Goal: Task Accomplishment & Management: Complete application form

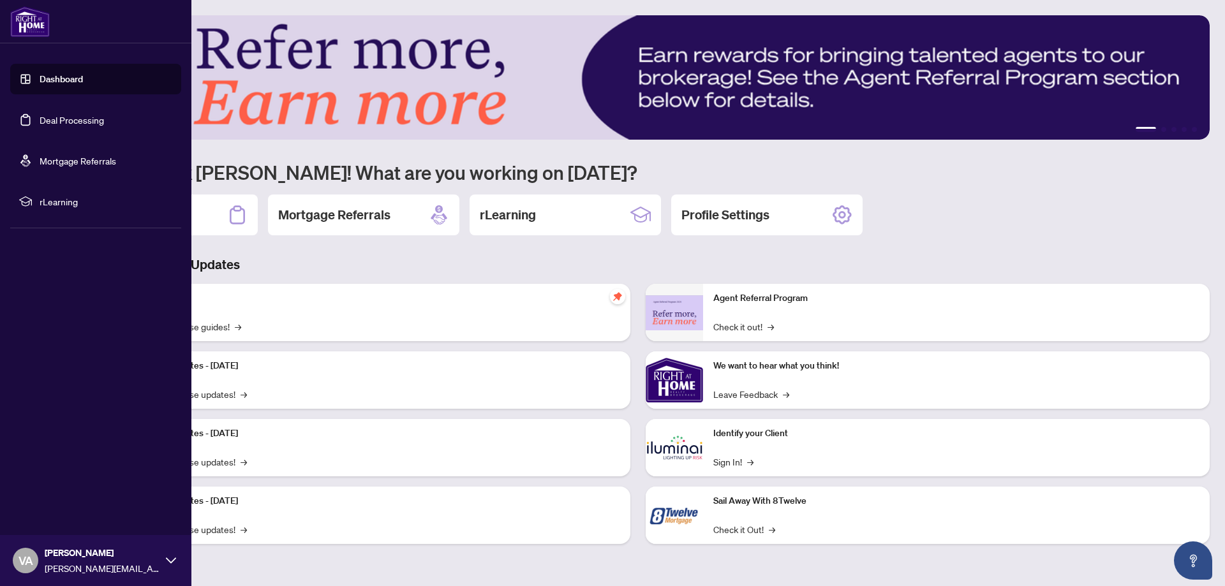
click at [57, 121] on link "Deal Processing" at bounding box center [72, 119] width 64 height 11
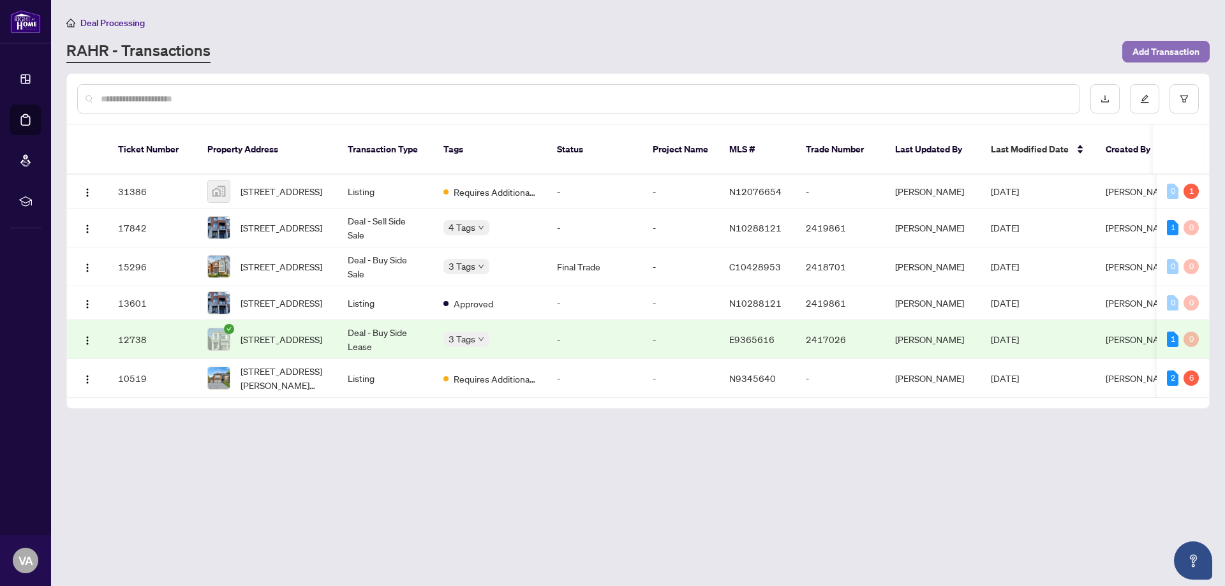
click at [1155, 58] on span "Add Transaction" at bounding box center [1165, 51] width 67 height 20
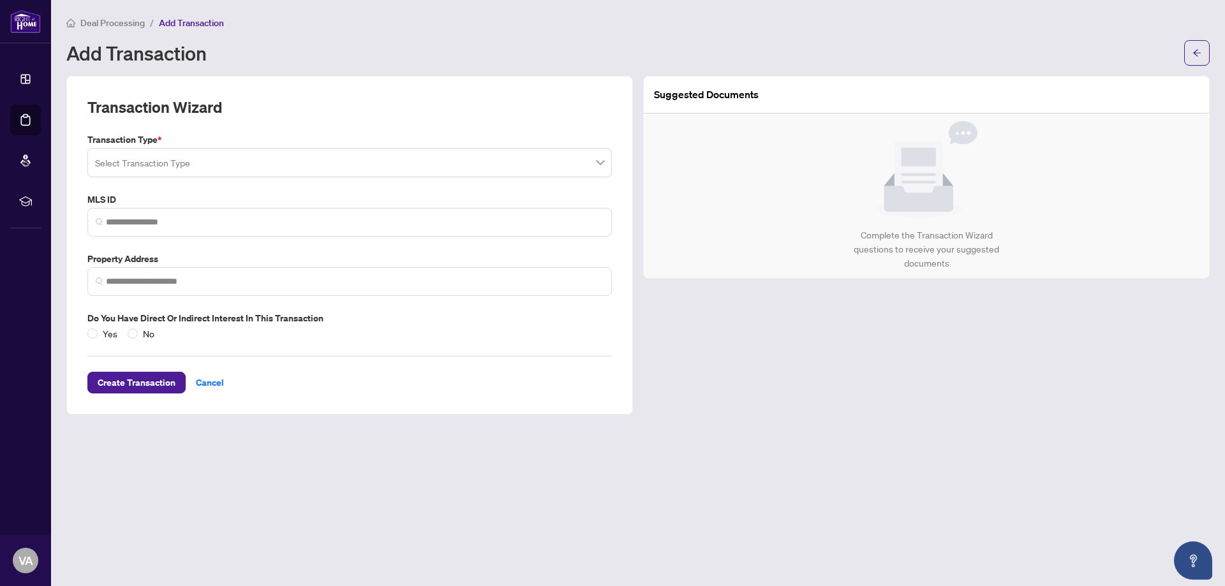
click at [290, 147] on div "Transaction Type * Select Transaction Type" at bounding box center [349, 155] width 535 height 45
click at [291, 153] on input "search" at bounding box center [344, 165] width 498 height 28
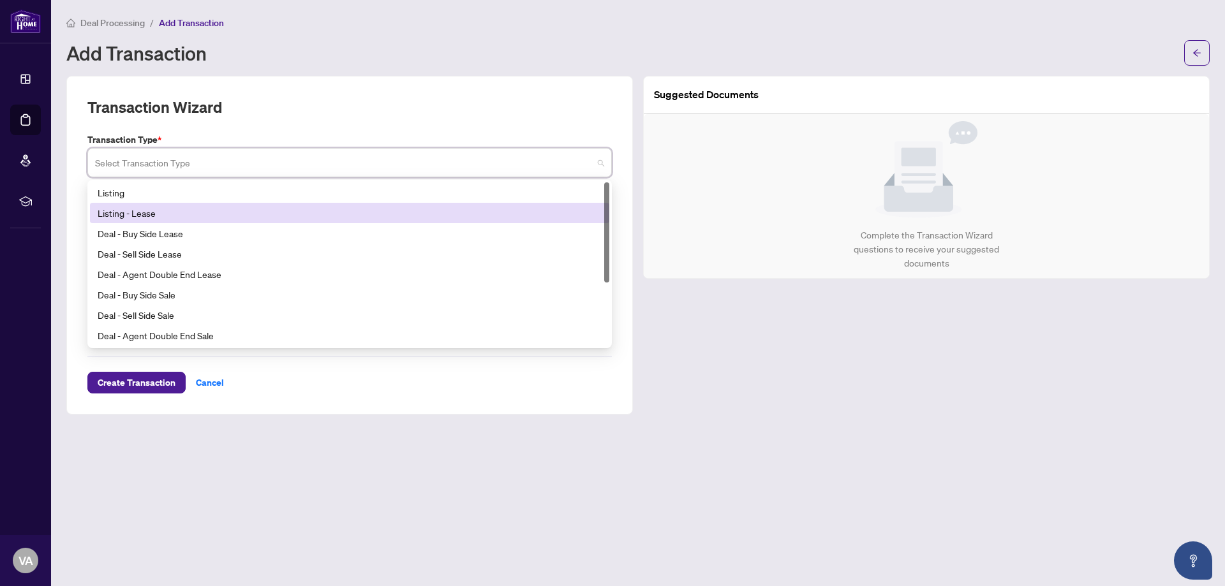
click at [235, 206] on div "Listing - Lease" at bounding box center [350, 213] width 504 height 14
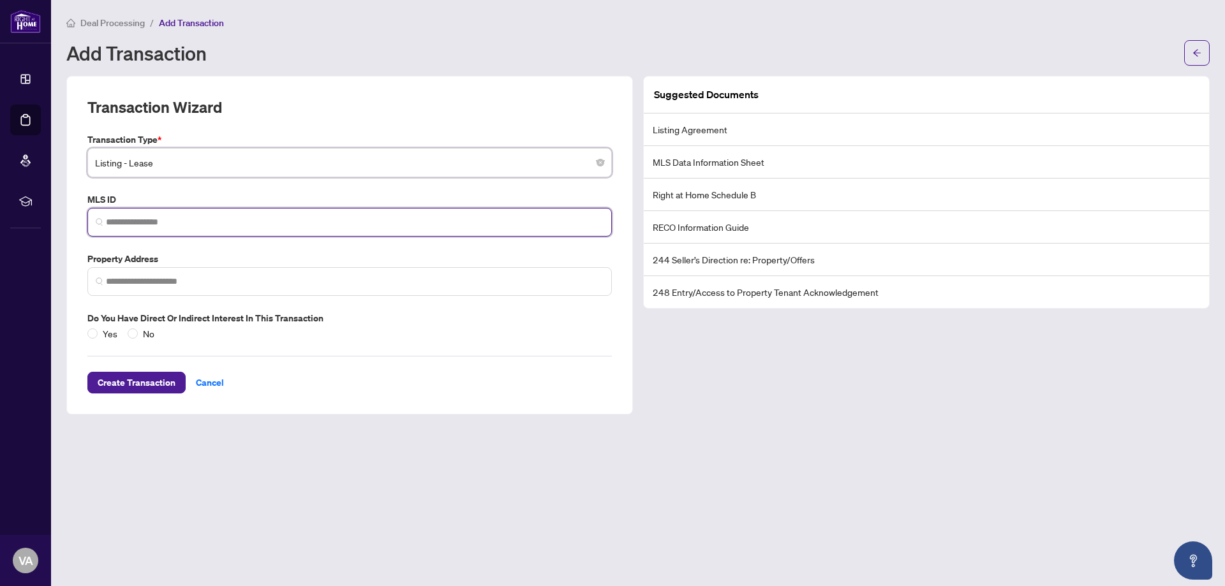
click at [232, 226] on input "search" at bounding box center [355, 222] width 498 height 13
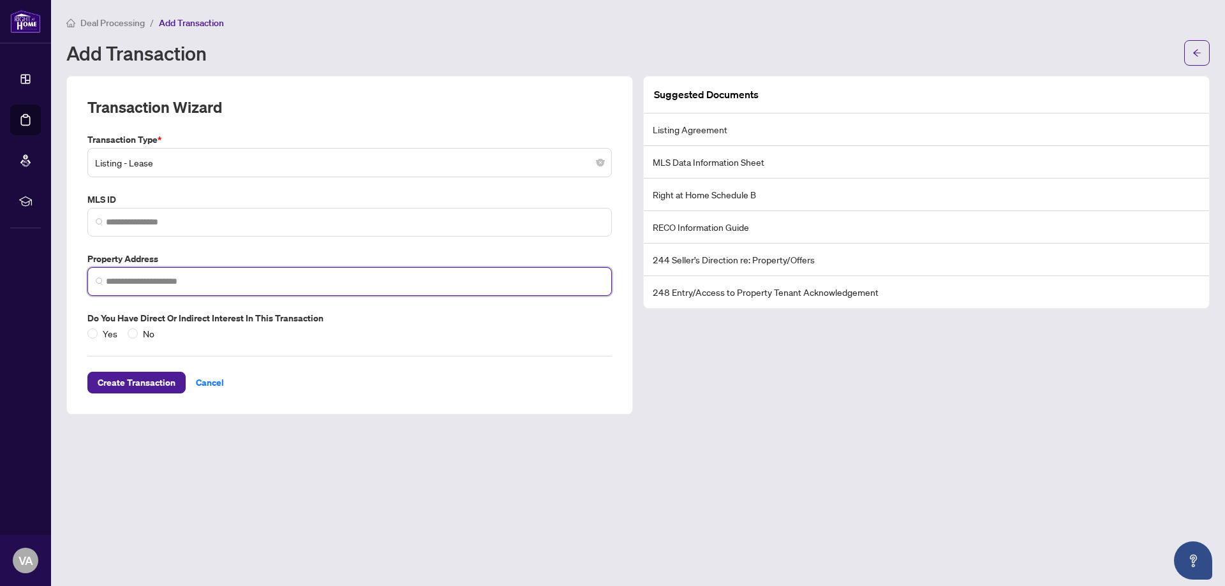
click at [204, 286] on input "search" at bounding box center [355, 281] width 498 height 13
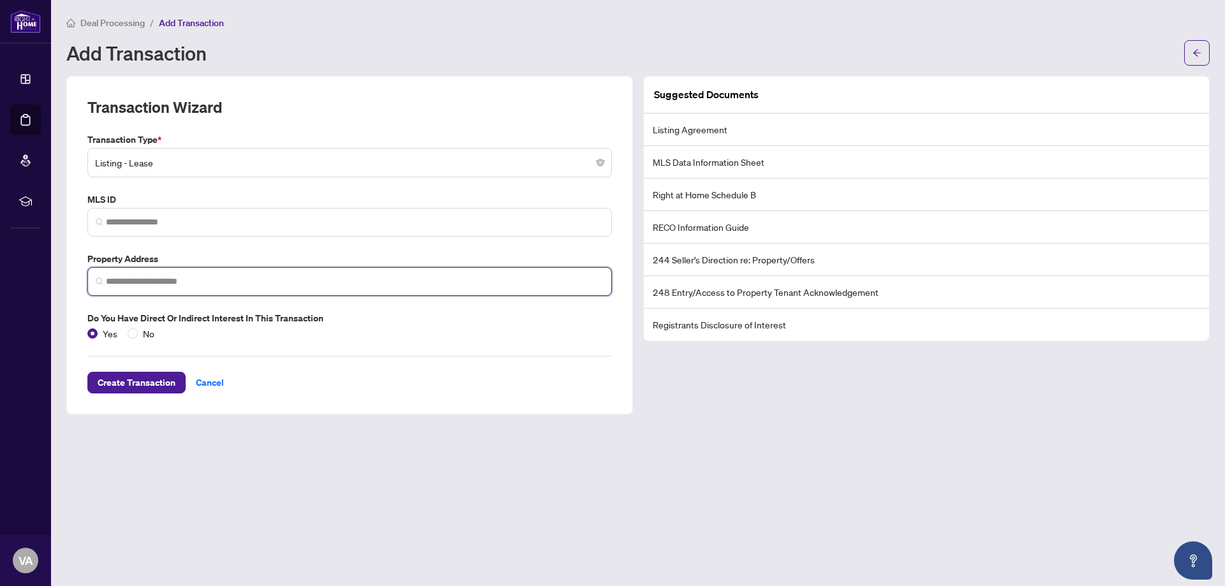
click at [175, 286] on input "search" at bounding box center [355, 281] width 498 height 13
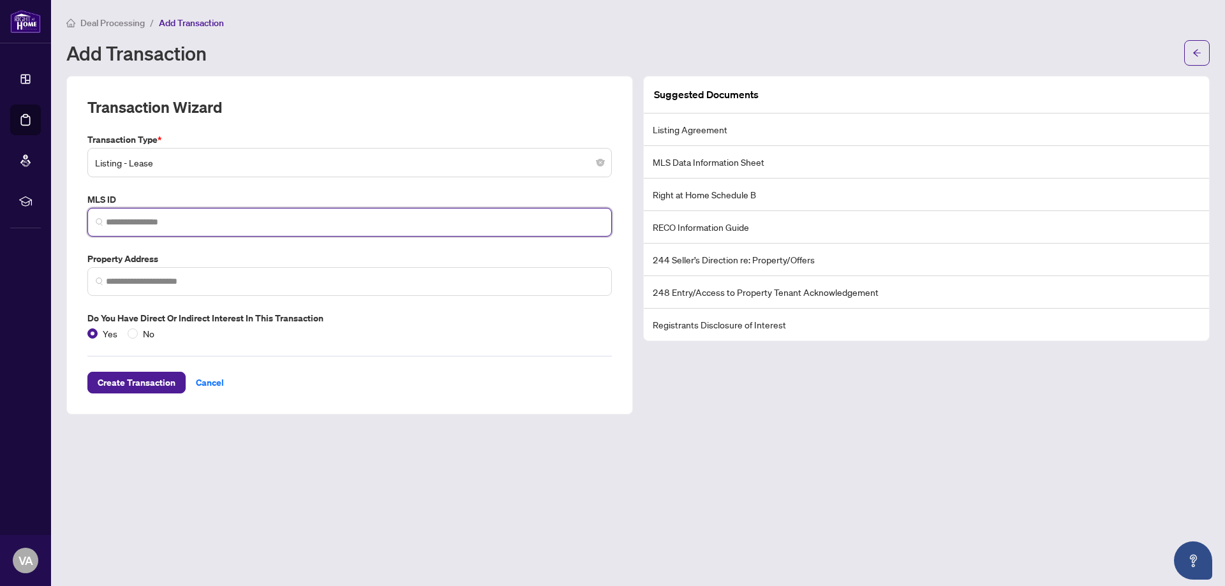
click at [189, 228] on input "search" at bounding box center [355, 222] width 498 height 13
